Goal: Task Accomplishment & Management: Use online tool/utility

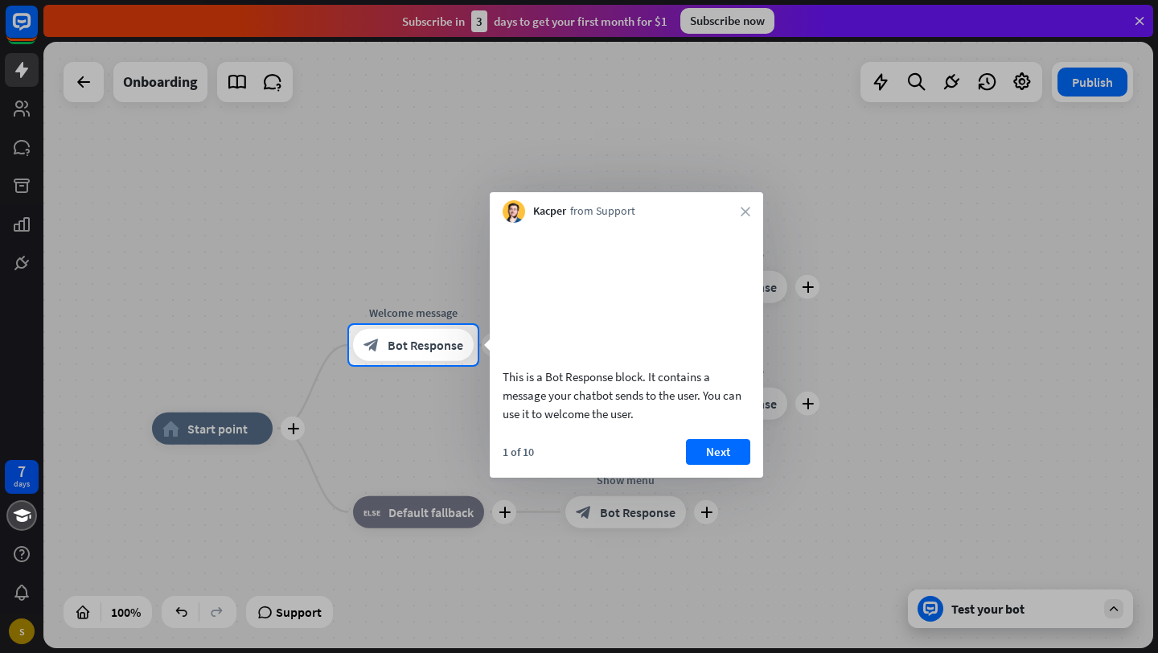
click at [599, 387] on div "This is a Bot Response block. It contains a message your chatbot sends to the u…" at bounding box center [626, 394] width 248 height 55
click at [908, 309] on div at bounding box center [579, 162] width 1158 height 325
click at [17, 153] on div at bounding box center [579, 162] width 1158 height 325
click at [180, 262] on div at bounding box center [579, 162] width 1158 height 325
click at [204, 443] on div at bounding box center [579, 509] width 1158 height 288
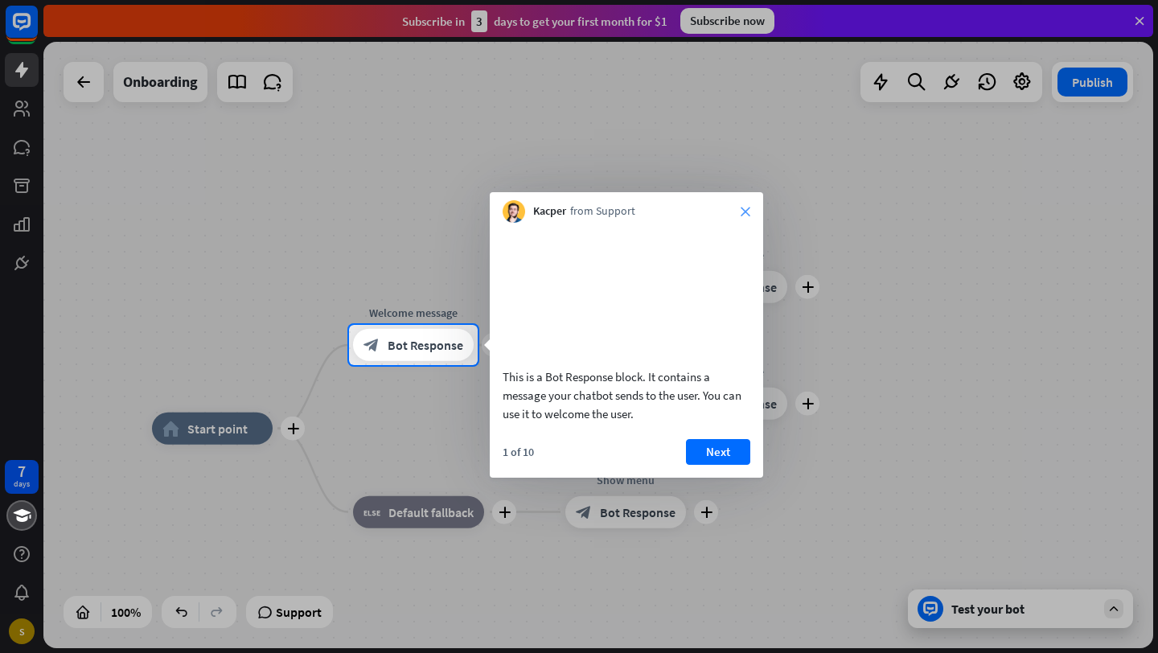
click at [746, 212] on icon "close" at bounding box center [745, 212] width 10 height 10
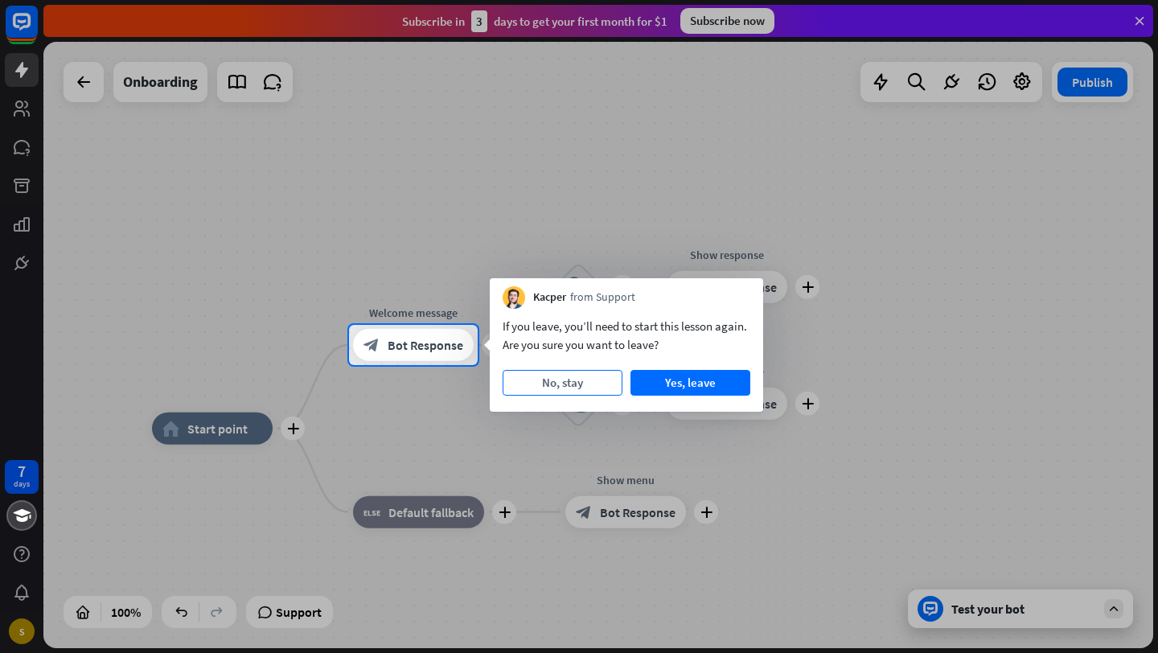
click at [580, 392] on button "No, stay" at bounding box center [562, 383] width 120 height 26
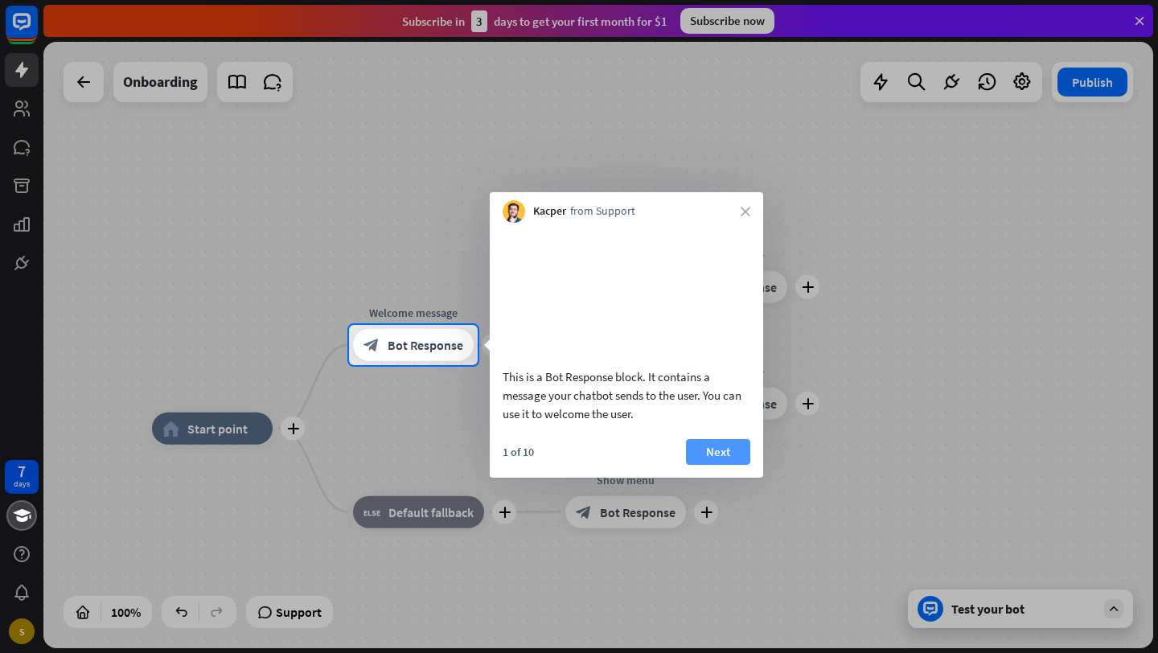
click at [719, 465] on button "Next" at bounding box center [718, 452] width 64 height 26
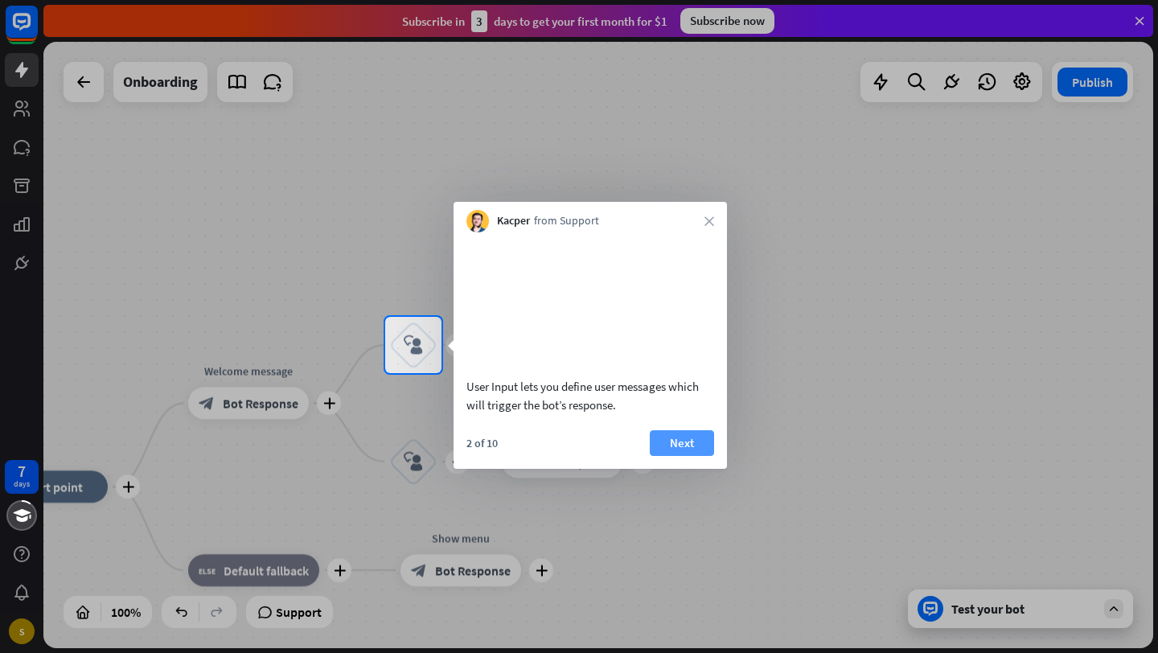
click at [671, 456] on button "Next" at bounding box center [682, 443] width 64 height 26
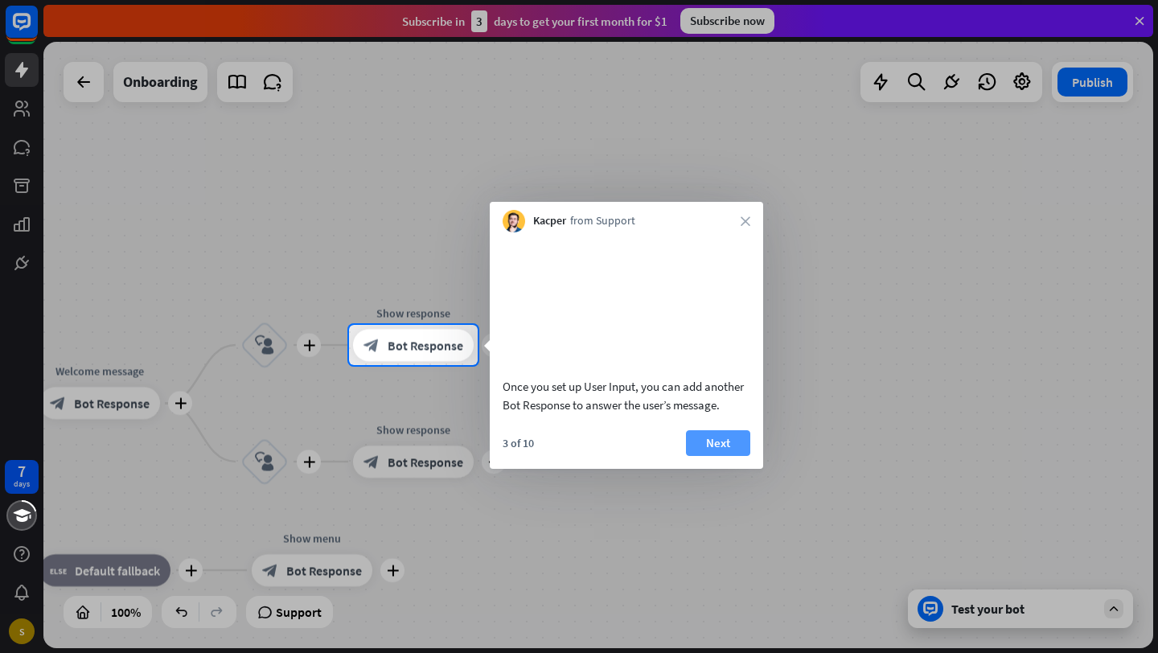
click at [724, 456] on button "Next" at bounding box center [718, 443] width 64 height 26
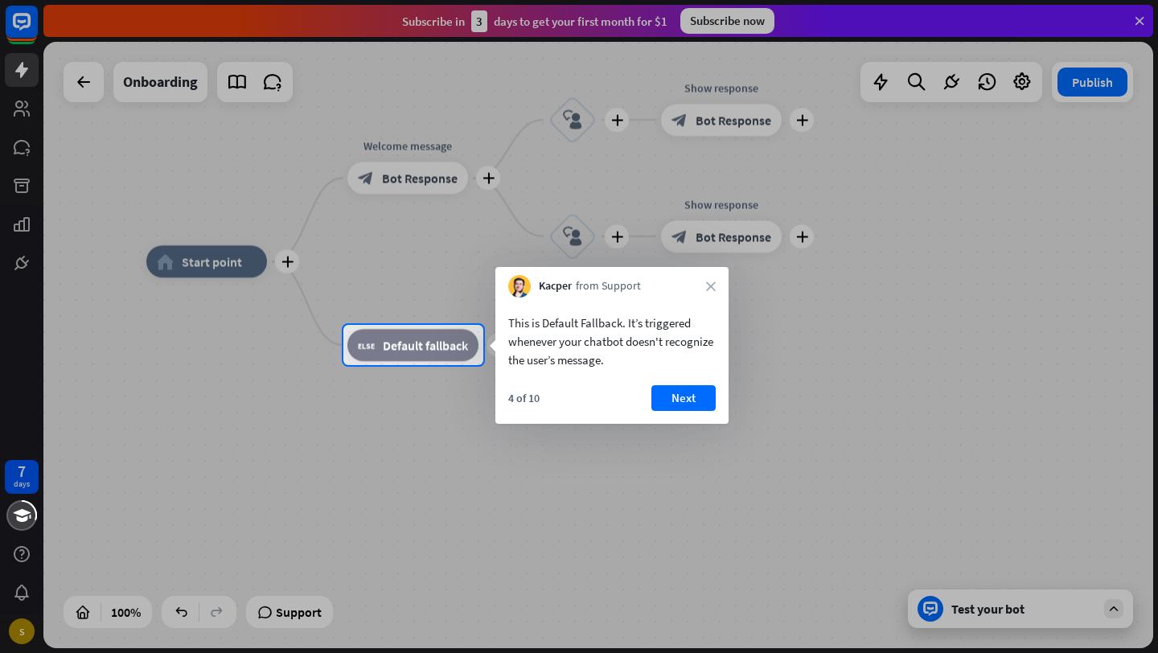
click at [967, 605] on div at bounding box center [579, 509] width 1158 height 288
click at [712, 283] on icon "close" at bounding box center [711, 286] width 10 height 10
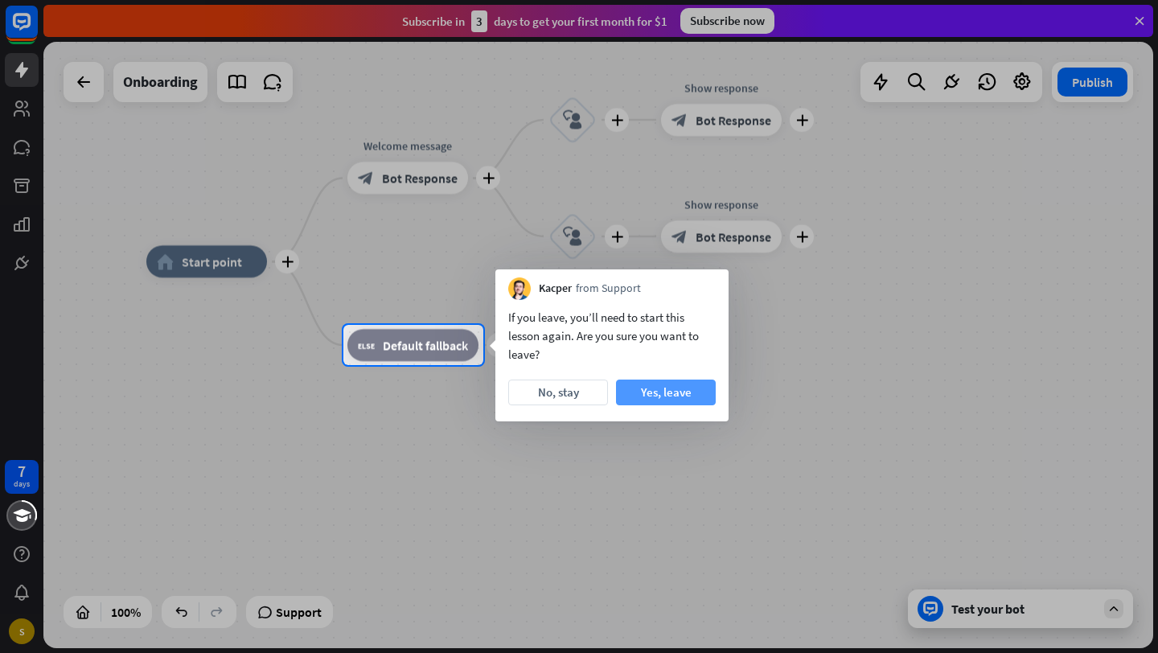
click at [678, 394] on button "Yes, leave" at bounding box center [666, 392] width 100 height 26
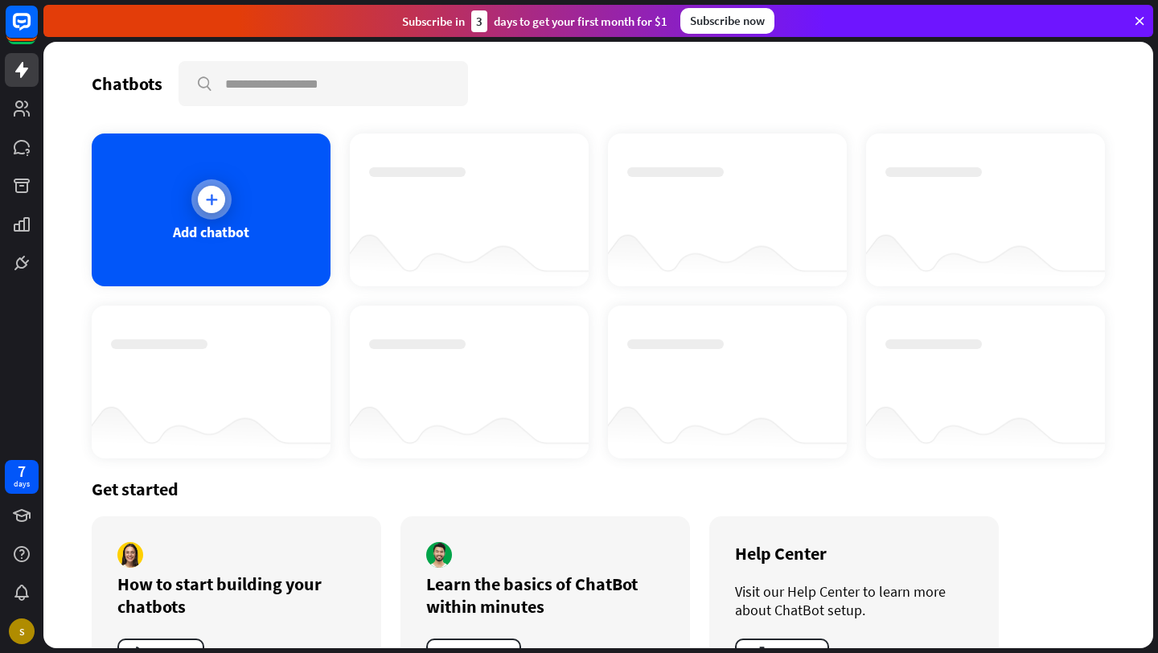
click at [241, 221] on div "Add chatbot" at bounding box center [211, 209] width 239 height 153
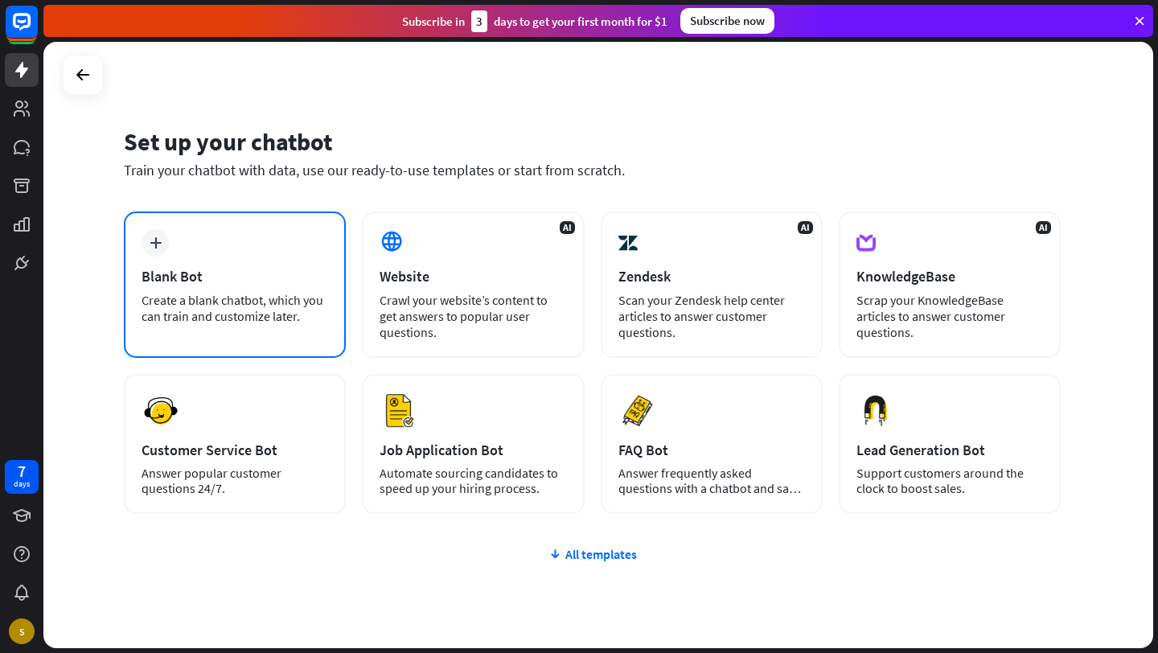
click at [154, 246] on icon "plus" at bounding box center [156, 242] width 12 height 11
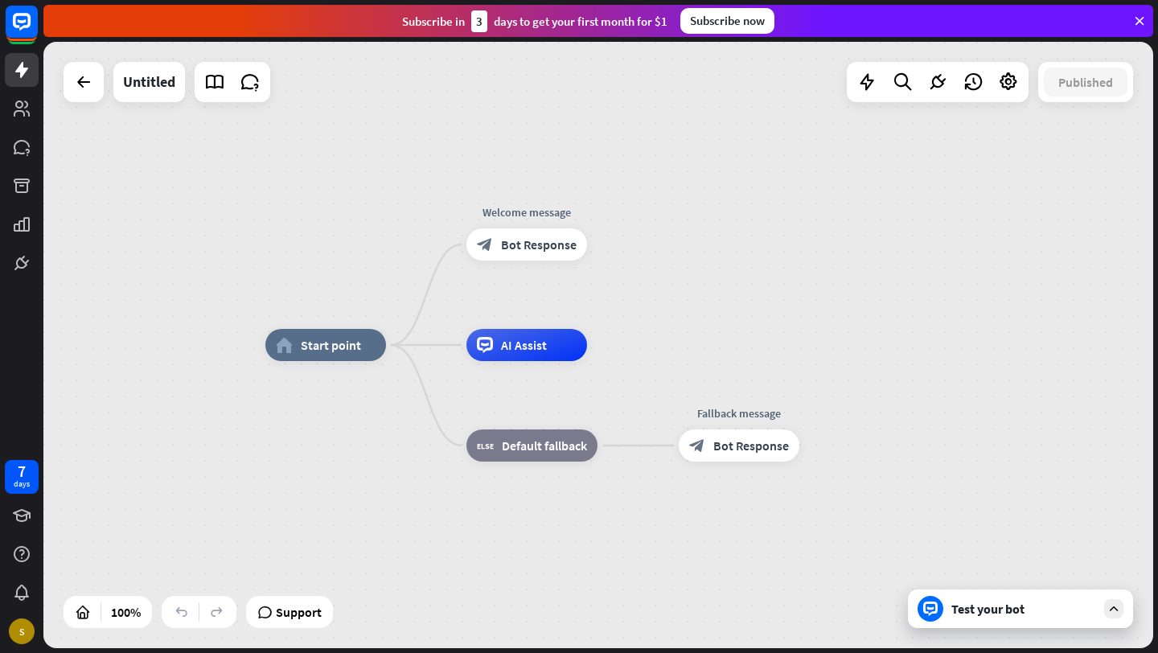
click at [984, 613] on div "Test your bot" at bounding box center [1023, 609] width 145 height 16
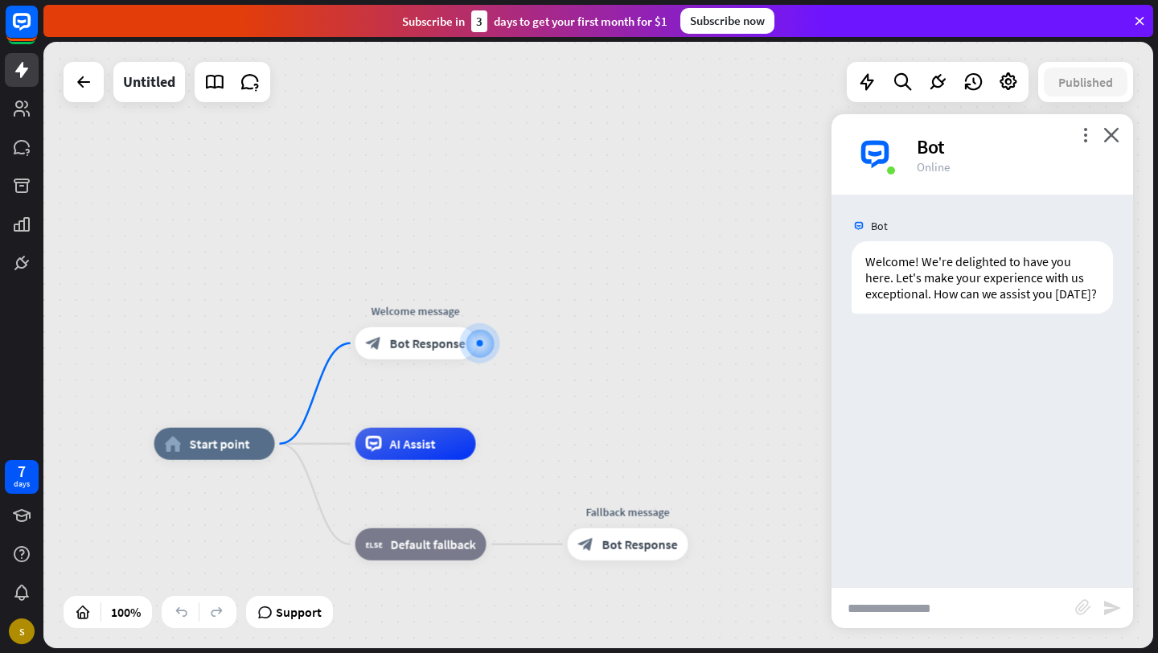
click at [885, 607] on input "text" at bounding box center [953, 608] width 244 height 40
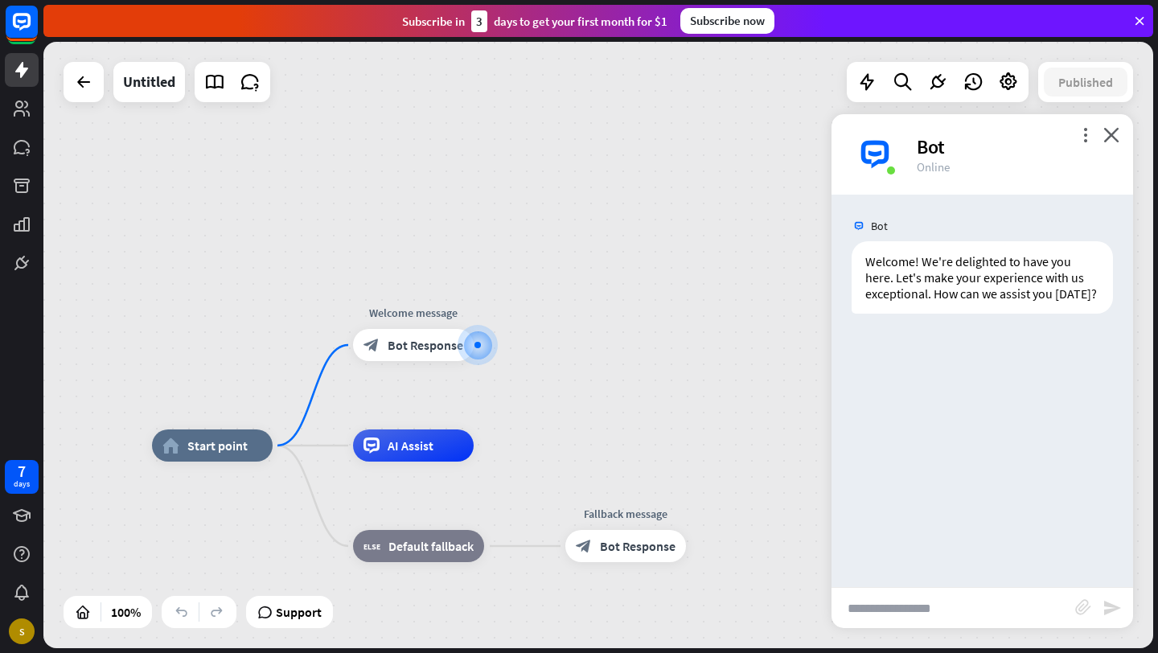
paste input "**********"
type input "**********"
click at [1113, 619] on div "**********" at bounding box center [981, 607] width 301 height 41
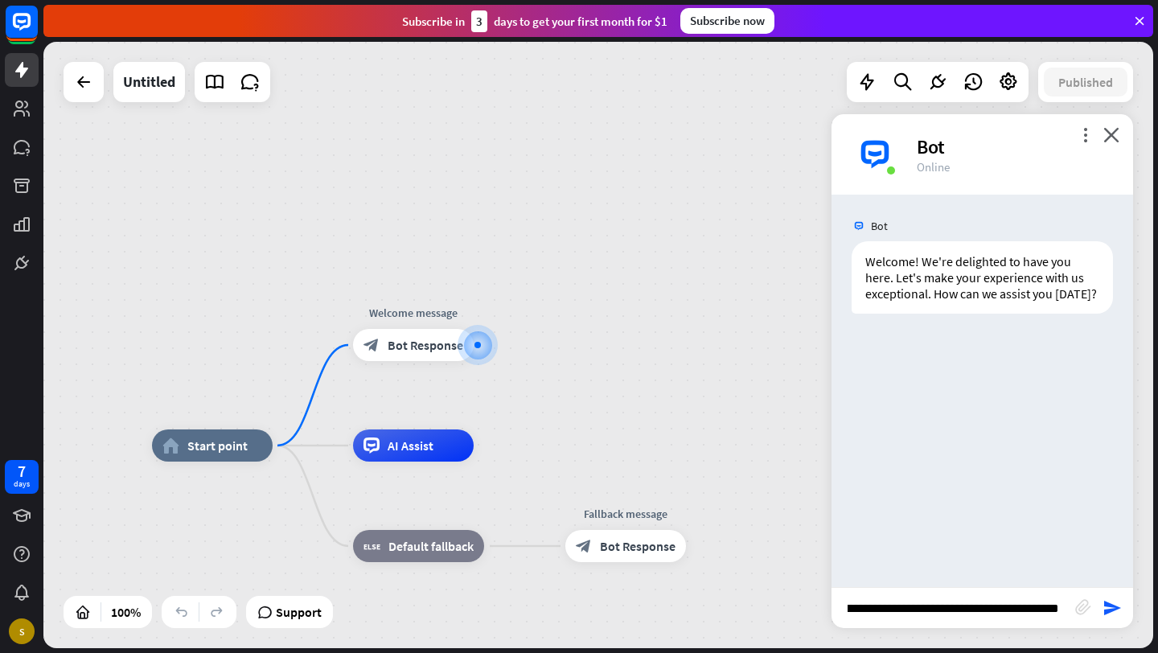
scroll to position [0, 0]
click at [1109, 607] on icon "send" at bounding box center [1111, 607] width 19 height 19
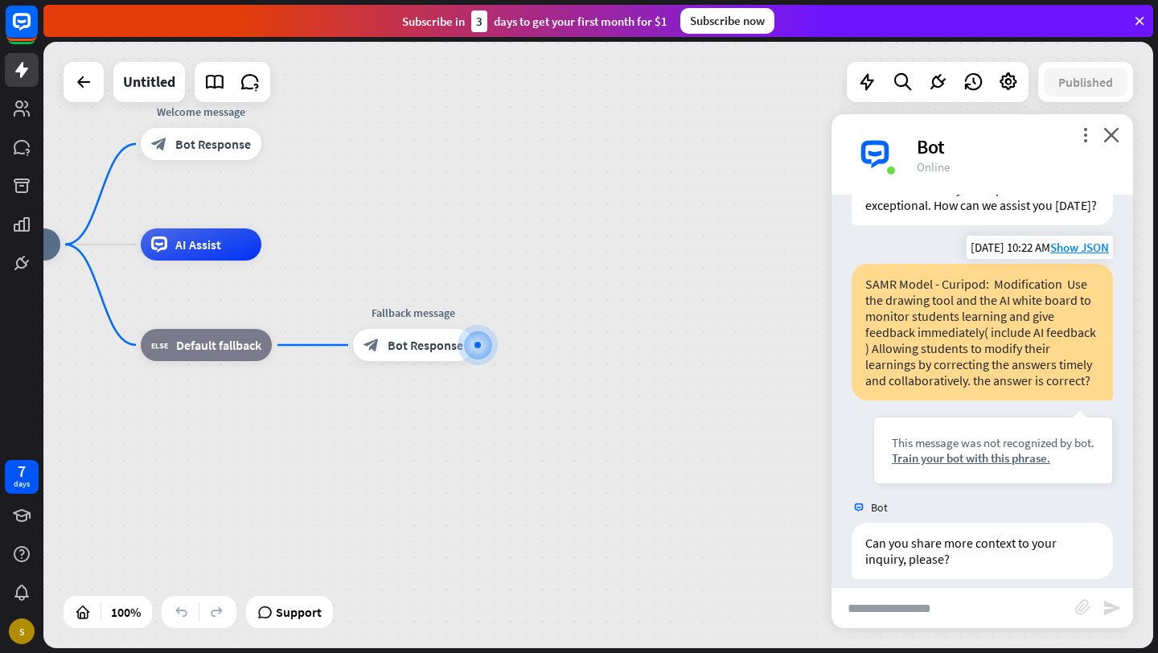
scroll to position [105, 0]
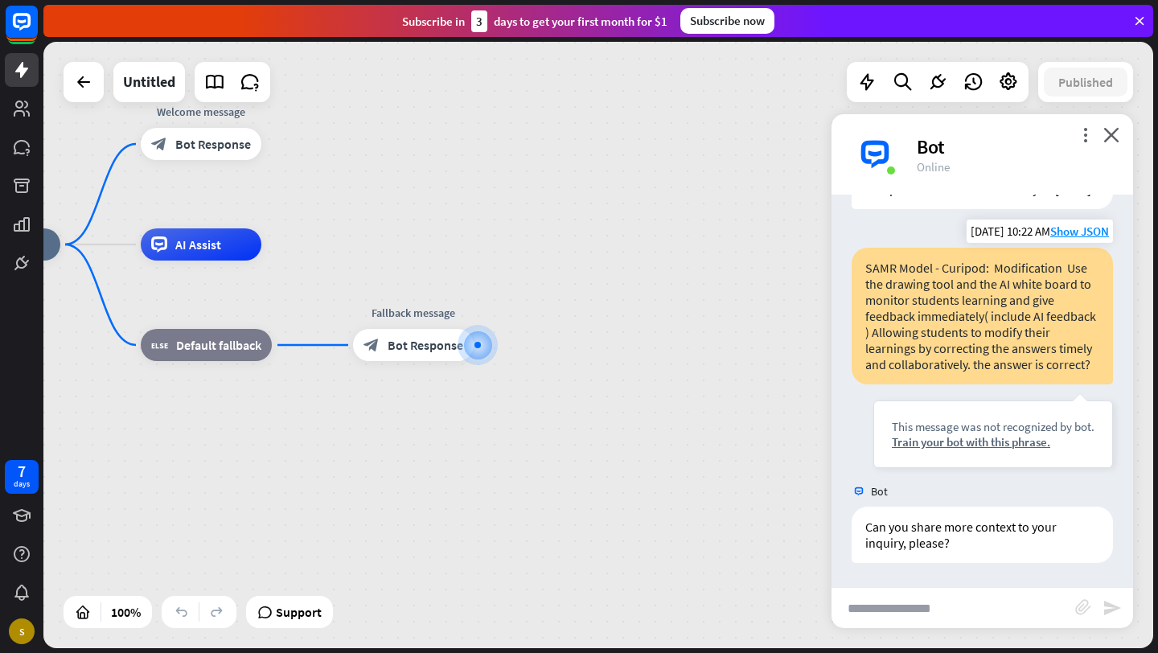
click at [901, 285] on div "SAMR Model - Curipod: Modification Use the drawing tool and the AI white board …" at bounding box center [981, 316] width 261 height 137
click at [936, 449] on div "This message was not recognized by bot. Train your bot with this phrase." at bounding box center [993, 434] width 240 height 68
click at [936, 445] on div "Train your bot with this phrase." at bounding box center [993, 441] width 203 height 15
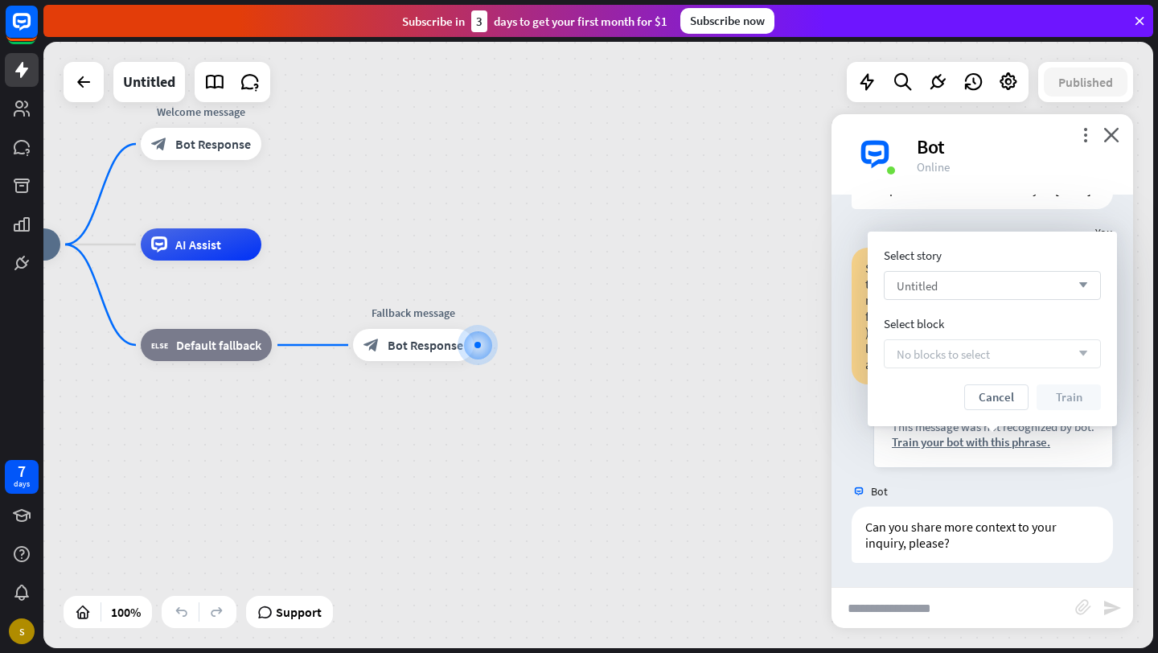
click at [1007, 288] on div "Untitled arrow_down" at bounding box center [992, 285] width 217 height 29
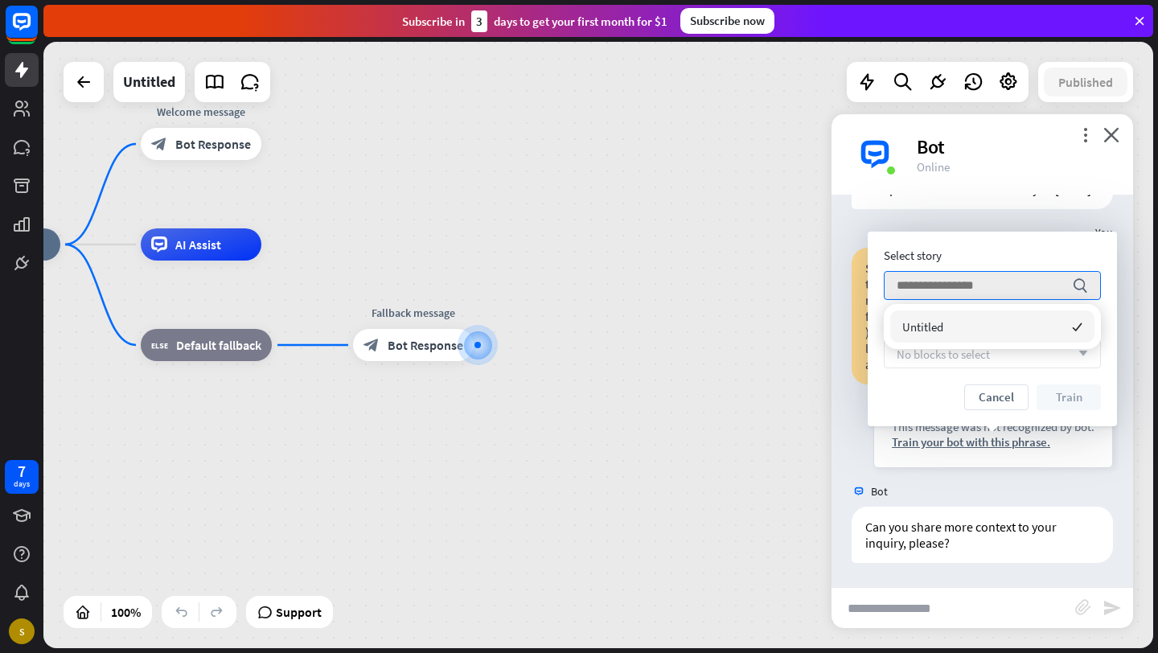
click at [957, 319] on div "Untitled checked" at bounding box center [992, 326] width 204 height 32
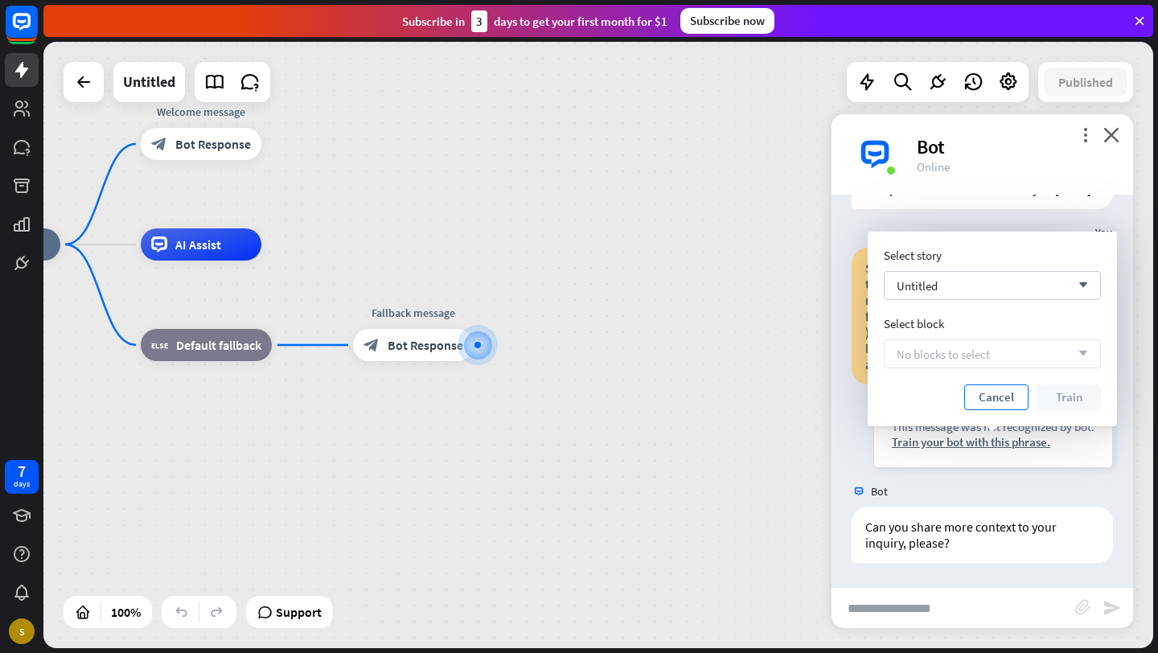
click at [992, 399] on button "Cancel" at bounding box center [996, 397] width 64 height 26
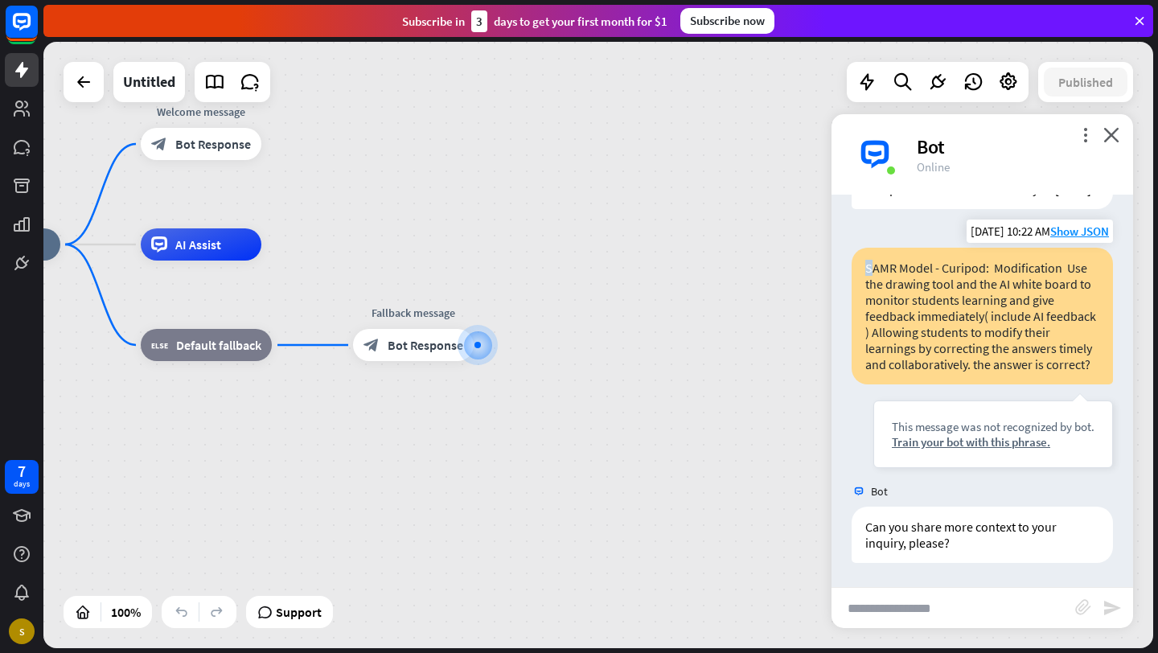
click at [869, 270] on div "SAMR Model - Curipod: Modification Use the drawing tool and the AI white board …" at bounding box center [981, 316] width 261 height 137
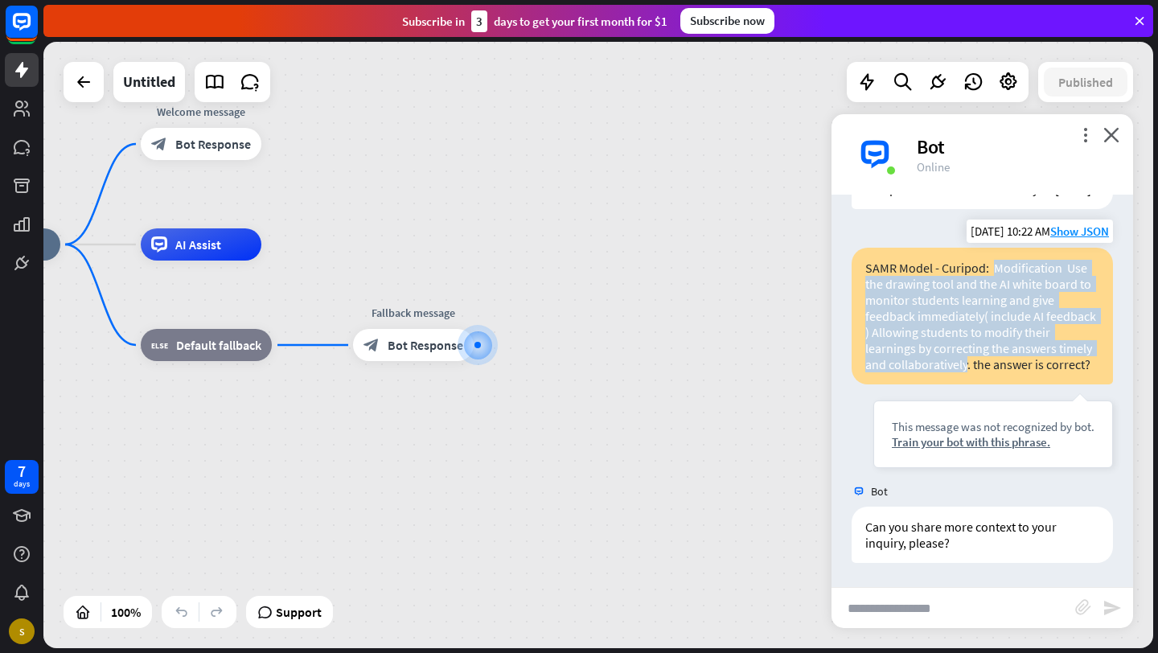
drag, startPoint x: 994, startPoint y: 273, endPoint x: 966, endPoint y: 363, distance: 94.9
click at [966, 363] on div "SAMR Model - Curipod: Modification Use the drawing tool and the AI white board …" at bounding box center [981, 316] width 261 height 137
copy div "Modification Use the drawing tool and the AI white board to monitor students le…"
click at [879, 615] on input "text" at bounding box center [953, 608] width 244 height 40
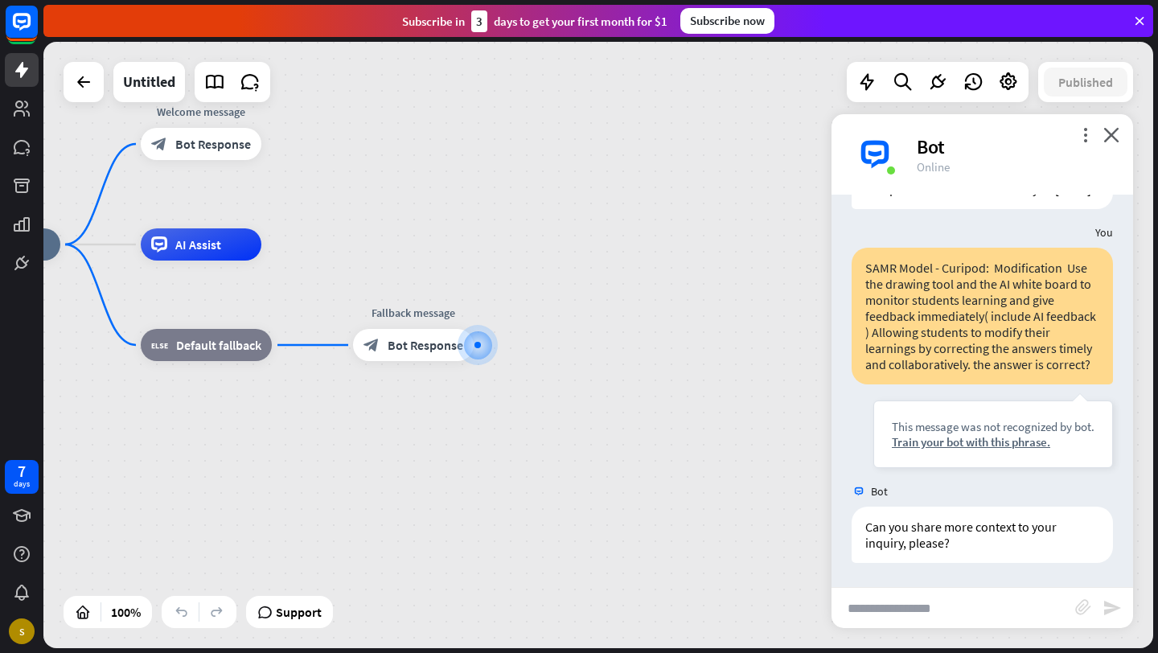
paste input "**********"
type input "**********"
click at [1106, 615] on icon "send" at bounding box center [1111, 607] width 19 height 19
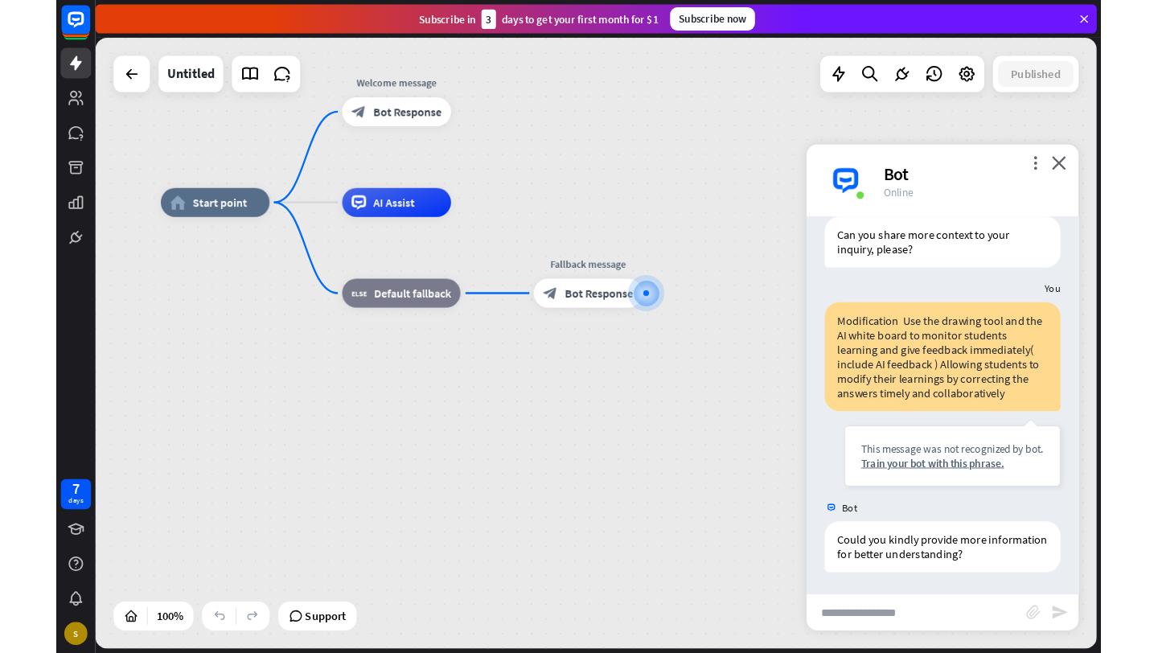
scroll to position [442, 0]
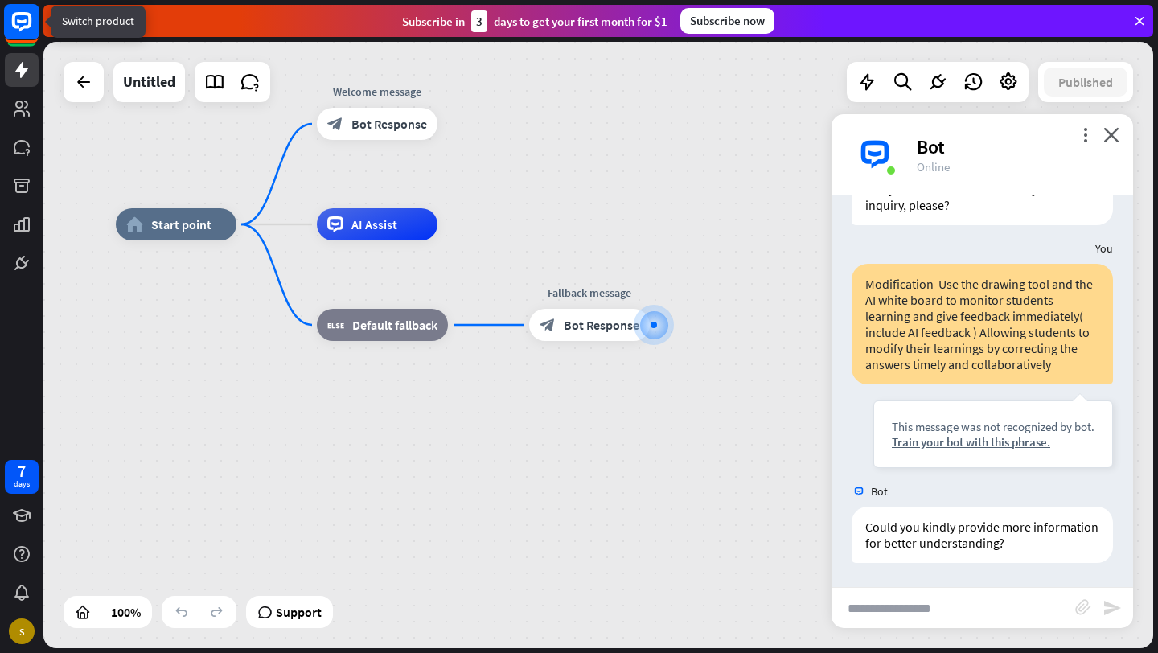
click at [34, 31] on rect at bounding box center [21, 21] width 35 height 35
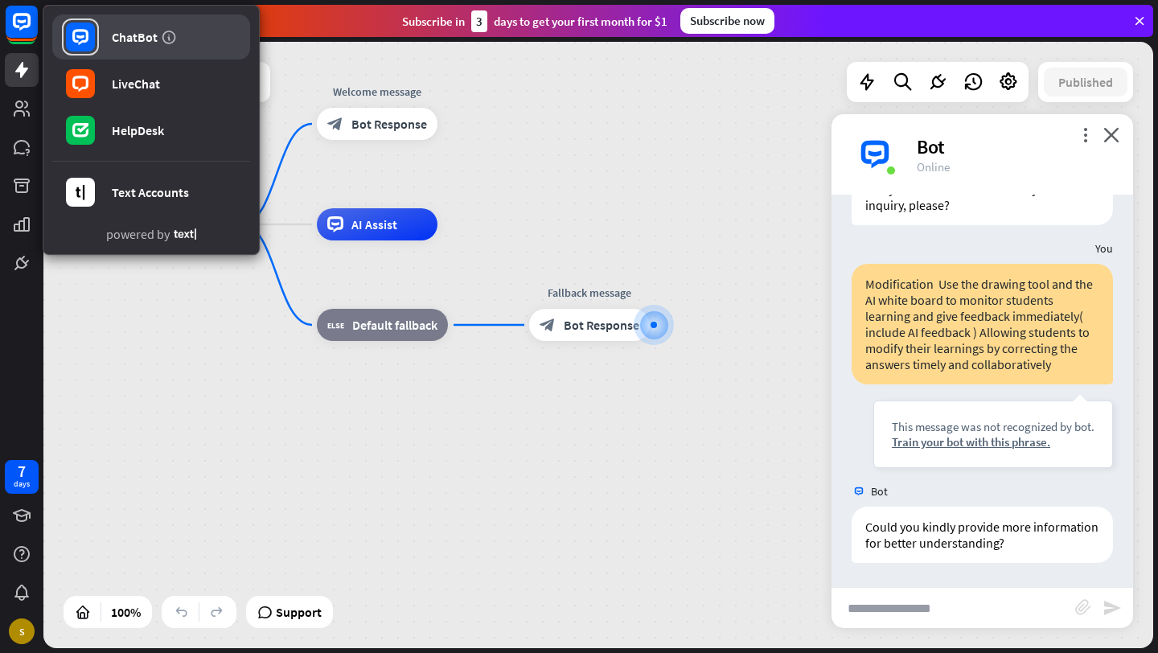
click at [109, 48] on link "ChatBot" at bounding box center [151, 36] width 198 height 45
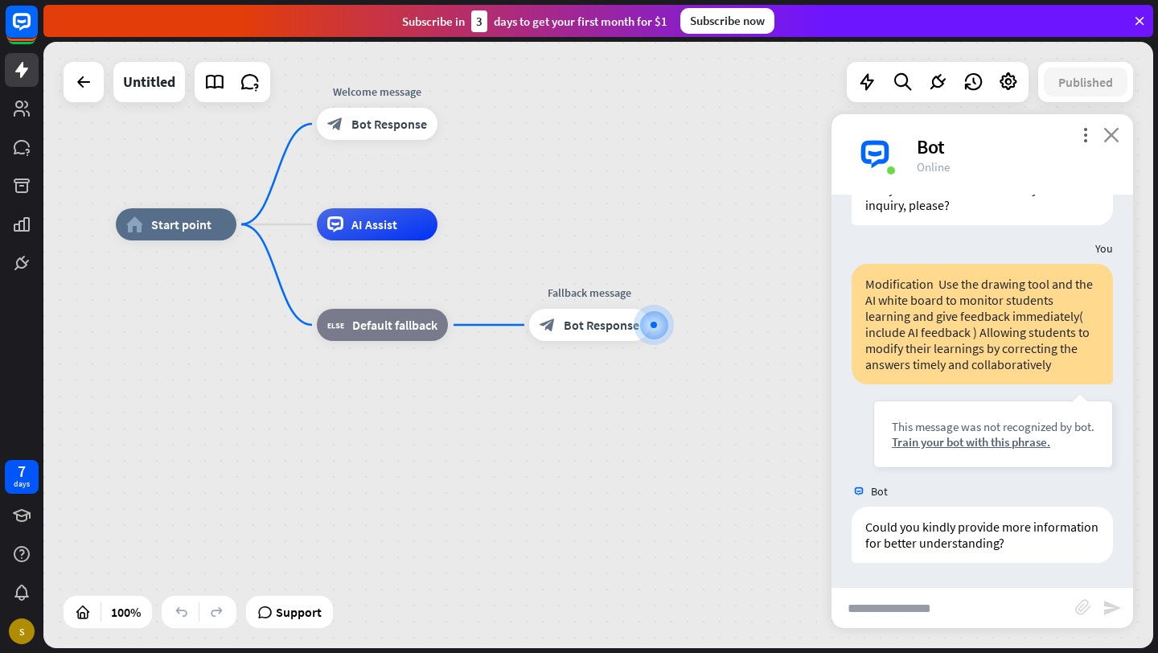
click at [1115, 129] on icon "close" at bounding box center [1111, 134] width 16 height 15
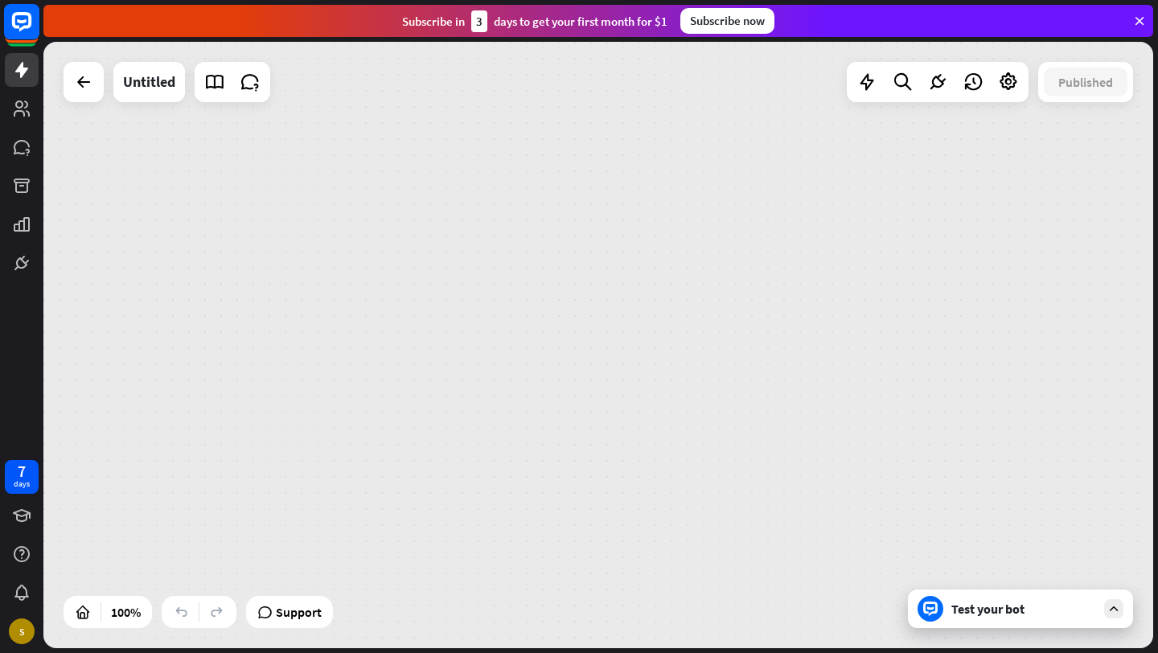
click at [18, 18] on rect at bounding box center [21, 21] width 35 height 35
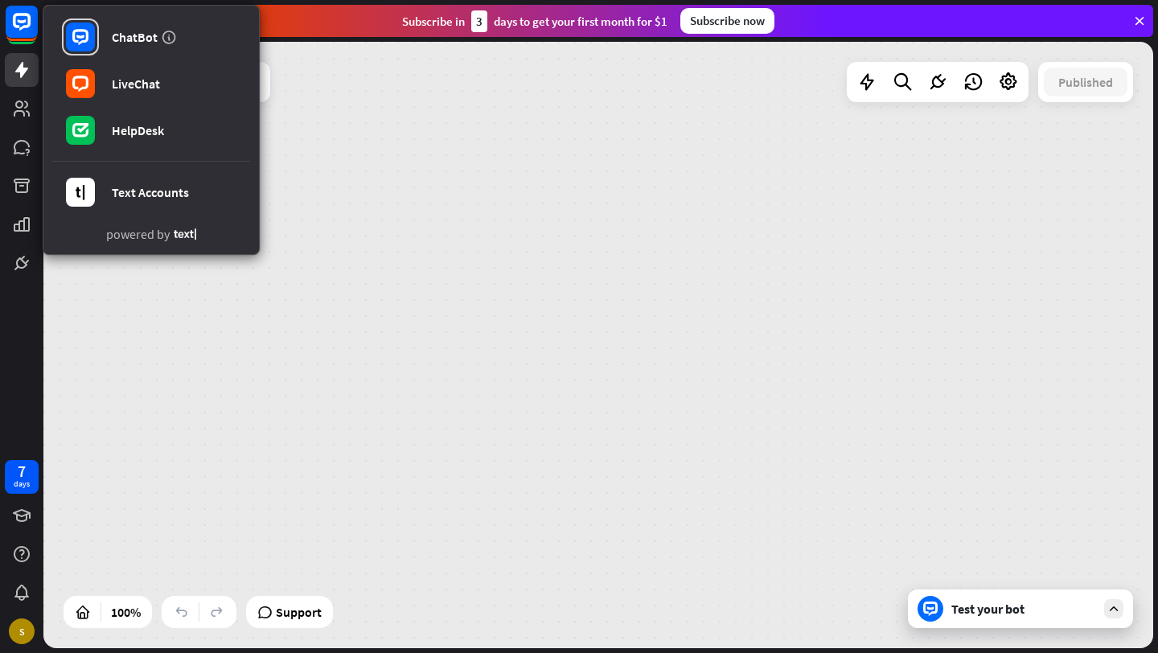
click at [580, 354] on div "home_2 Start point Welcome message block_bot_response Bot Response AI Assist bl…" at bounding box center [597, 345] width 1109 height 606
